Goal: Information Seeking & Learning: Learn about a topic

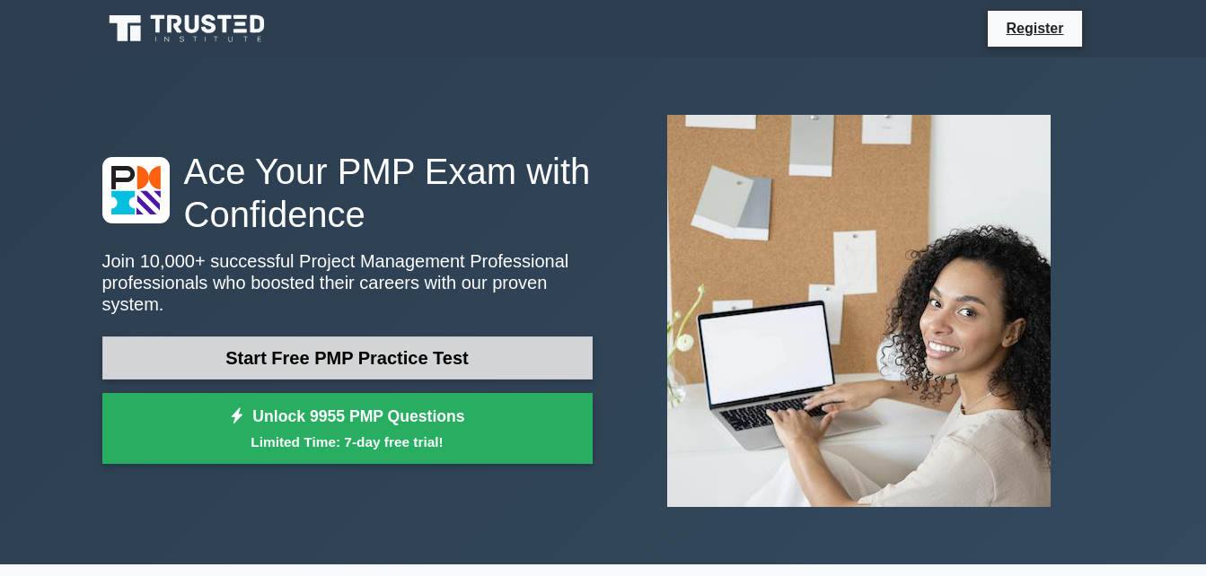
click at [466, 337] on link "Start Free PMP Practice Test" at bounding box center [347, 358] width 490 height 43
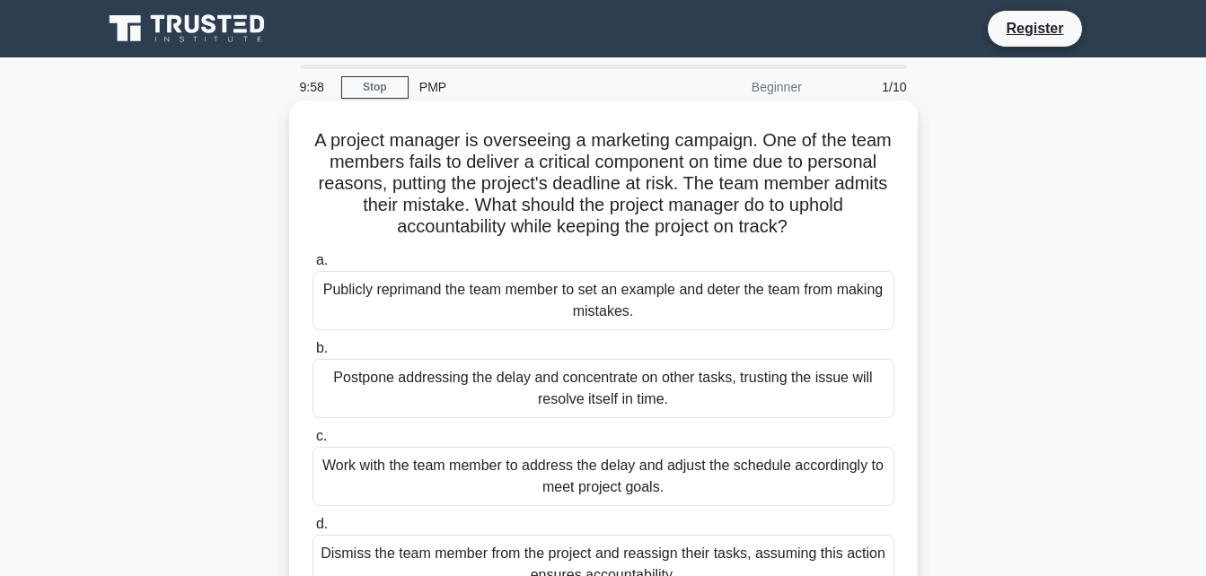
click at [498, 321] on div "Publicly reprimand the team member to set an example and deter the team from ma…" at bounding box center [603, 300] width 582 height 59
click at [312, 267] on input "a. Publicly reprimand the team member to set an example and deter the team from…" at bounding box center [312, 261] width 0 height 12
